Goal: Task Accomplishment & Management: Use online tool/utility

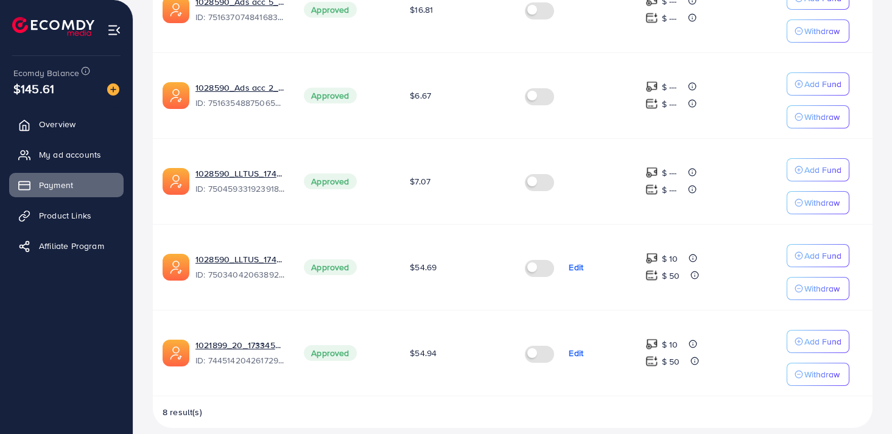
scroll to position [625, 0]
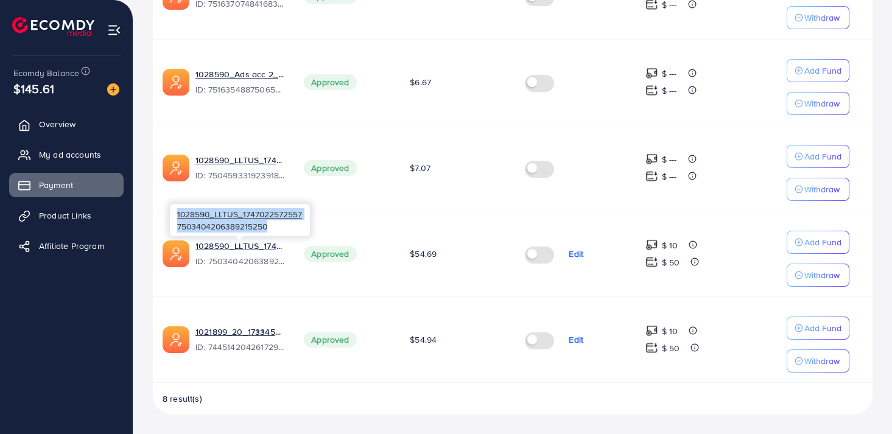
drag, startPoint x: 267, startPoint y: 228, endPoint x: 176, endPoint y: 215, distance: 91.7
click at [176, 215] on div "1028590_LLTUS_1747022572557 7503404206389215250" at bounding box center [240, 220] width 140 height 32
copy div "1028590_LLTUS_1747022572557 7503404206389215250"
